Goal: Information Seeking & Learning: Find specific fact

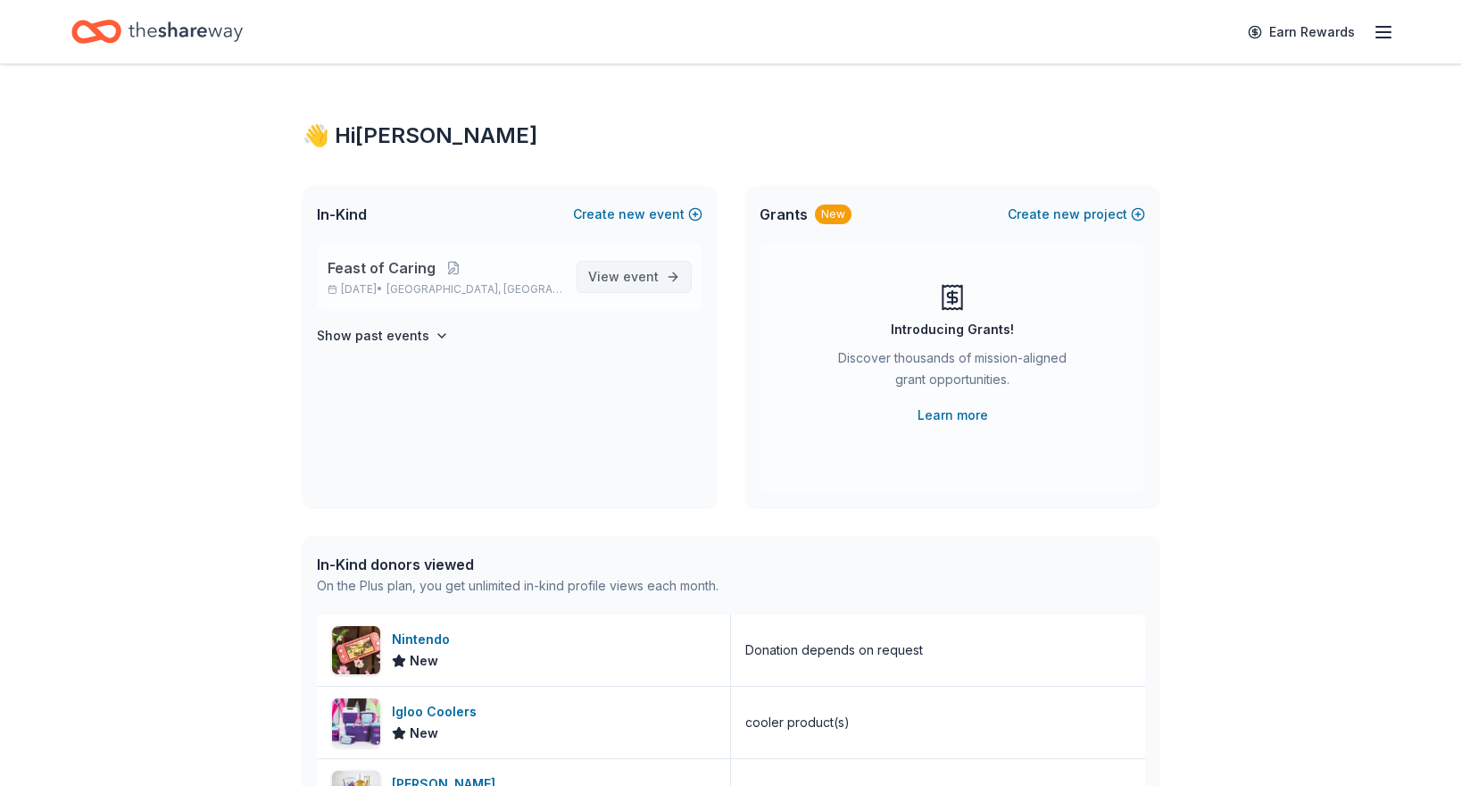
click at [620, 279] on span "View event" at bounding box center [623, 276] width 71 height 21
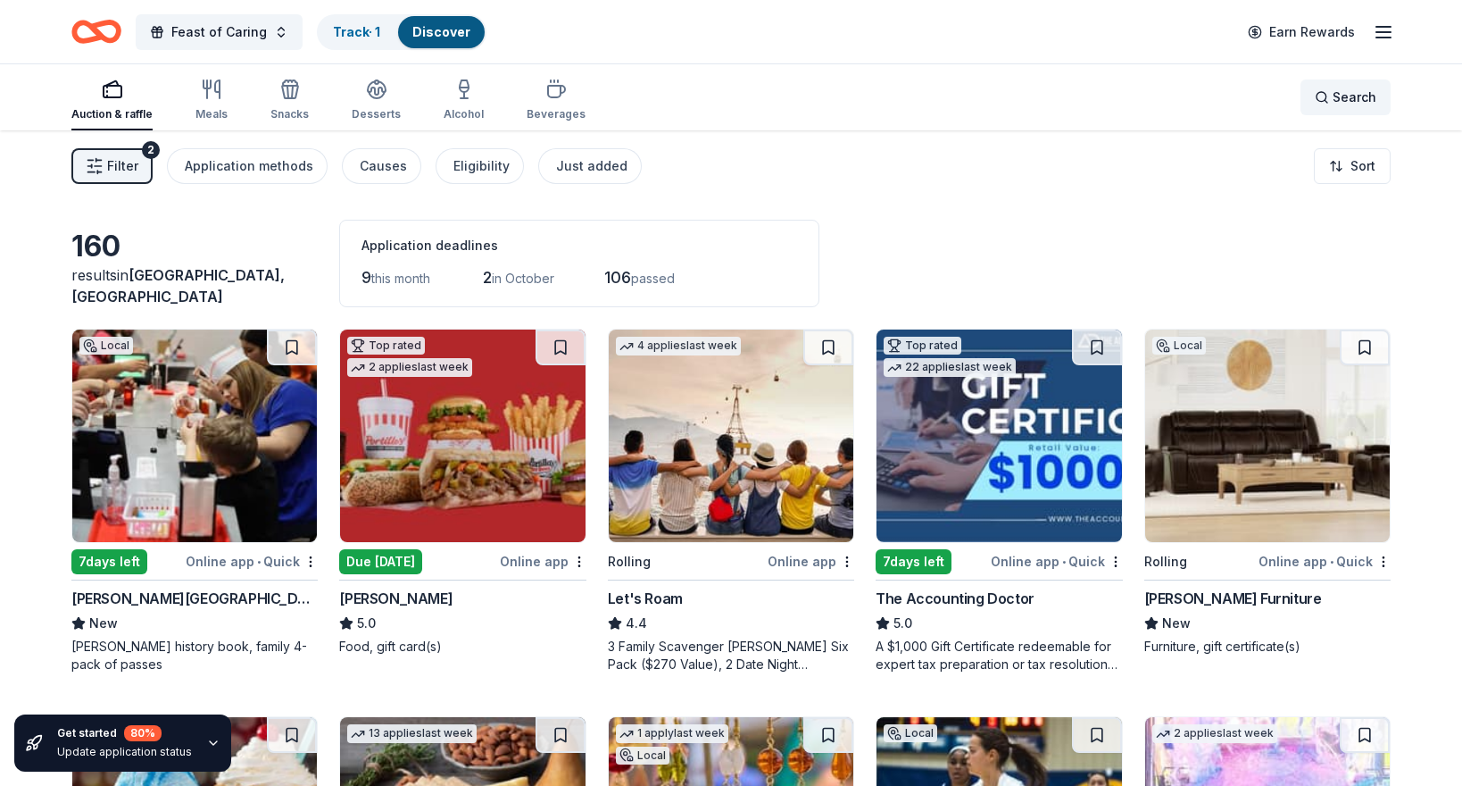
click at [1359, 104] on span "Search" at bounding box center [1355, 97] width 44 height 21
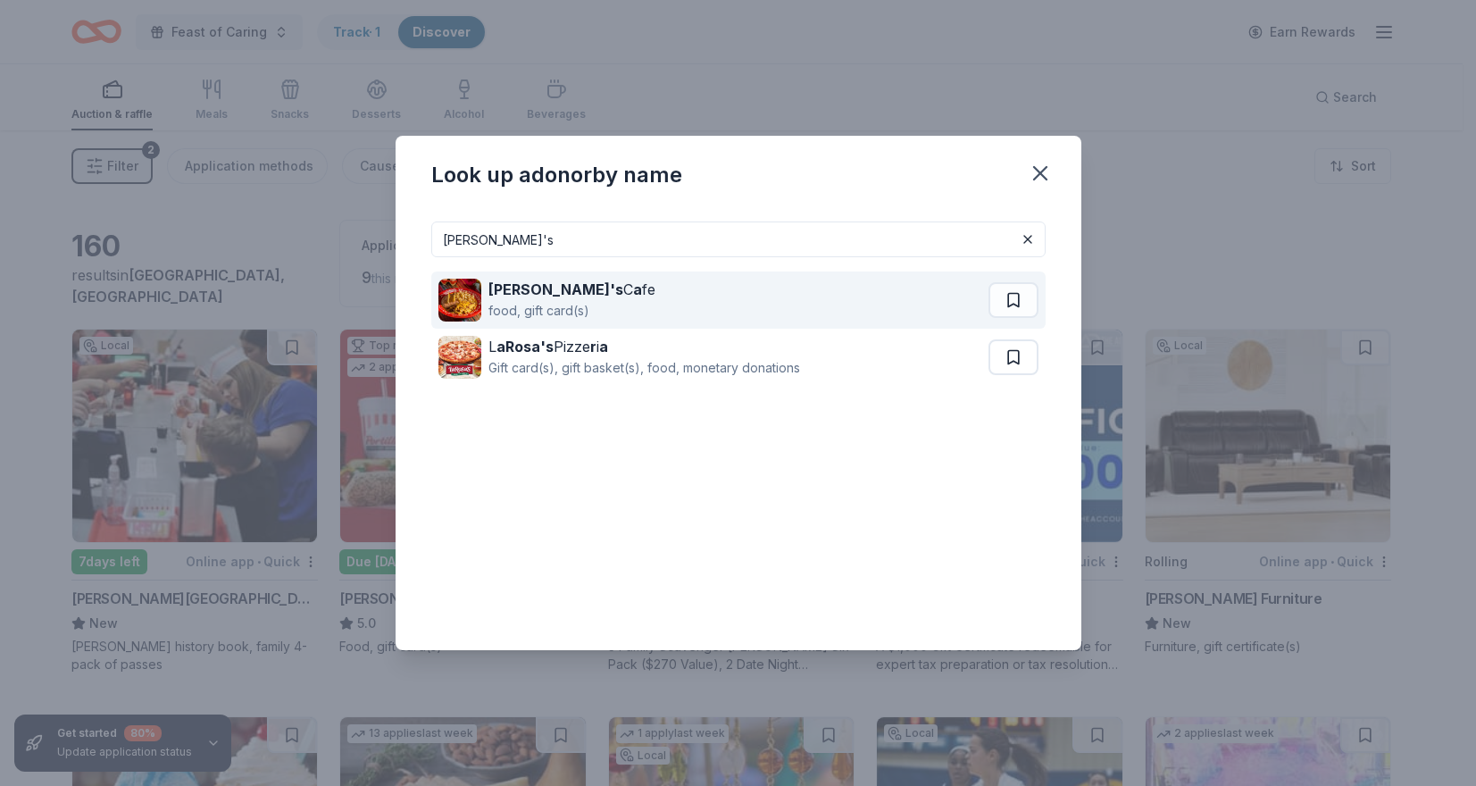
type input "[PERSON_NAME]'s"
click at [744, 293] on div "[PERSON_NAME]'s C a fe food, gift card(s)" at bounding box center [713, 299] width 550 height 57
